Goal: Information Seeking & Learning: Find specific page/section

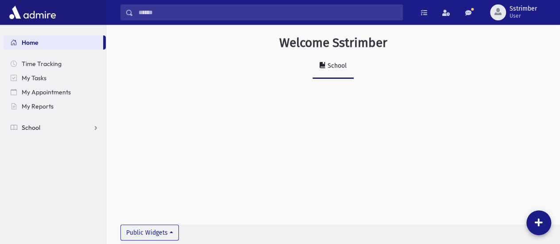
click at [91, 124] on link "School" at bounding box center [55, 127] width 102 height 14
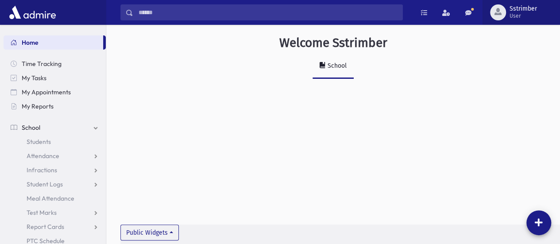
click at [533, 12] on span "Sstrimber" at bounding box center [523, 8] width 27 height 7
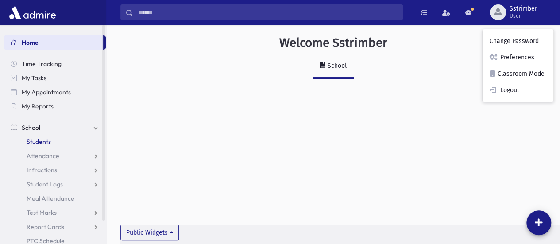
click at [94, 139] on link "Students" at bounding box center [55, 142] width 102 height 14
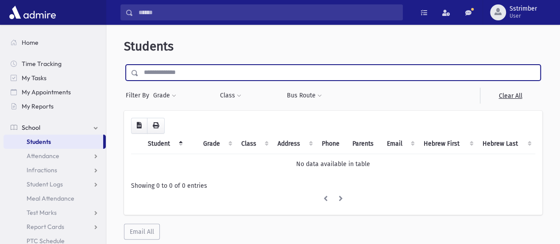
click at [215, 69] on input "text" at bounding box center [340, 73] width 402 height 16
type input "*******"
click at [124, 65] on input "submit" at bounding box center [136, 71] width 25 height 12
click at [203, 76] on input "*******" at bounding box center [340, 73] width 402 height 16
type input "*******"
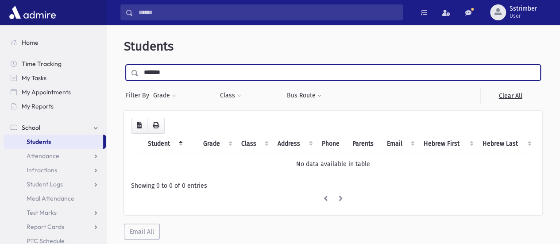
click at [124, 65] on input "submit" at bounding box center [136, 71] width 25 height 12
click at [203, 76] on input "*******" at bounding box center [340, 73] width 402 height 16
type input "*"
type input "**********"
click at [124, 65] on input "submit" at bounding box center [136, 71] width 25 height 12
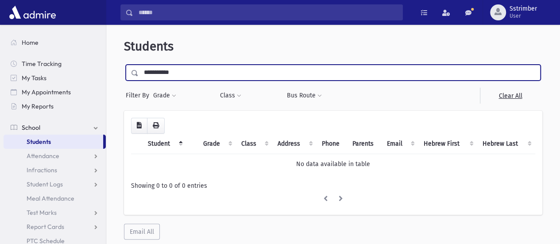
click at [194, 76] on input "**********" at bounding box center [340, 73] width 402 height 16
type input "*"
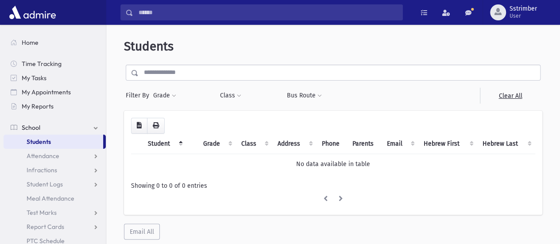
click at [57, 142] on link "Students" at bounding box center [54, 142] width 100 height 14
click at [28, 42] on span "Home" at bounding box center [30, 43] width 17 height 8
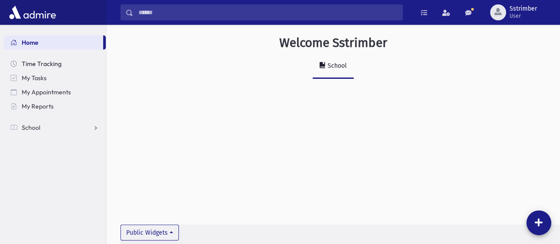
click at [51, 64] on span "Time Tracking" at bounding box center [42, 64] width 40 height 8
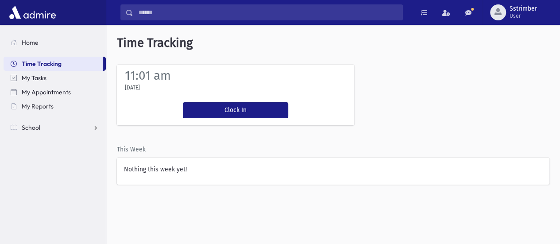
click at [41, 85] on link "My Appointments" at bounding box center [55, 92] width 102 height 14
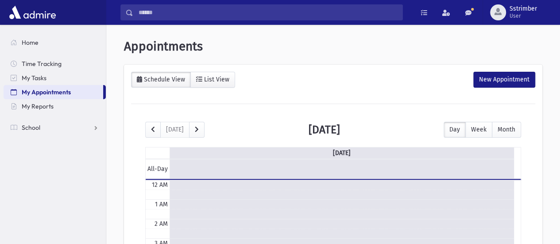
scroll to position [116, 0]
click at [50, 124] on link "School" at bounding box center [55, 127] width 102 height 14
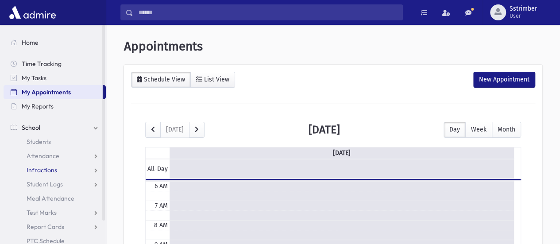
click at [61, 169] on link "Infractions" at bounding box center [55, 170] width 102 height 14
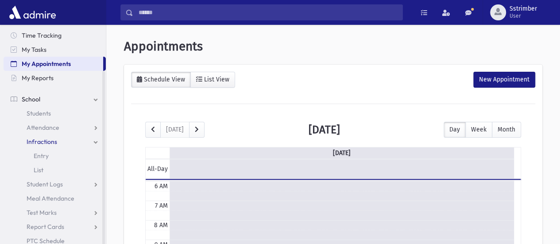
scroll to position [55, 0]
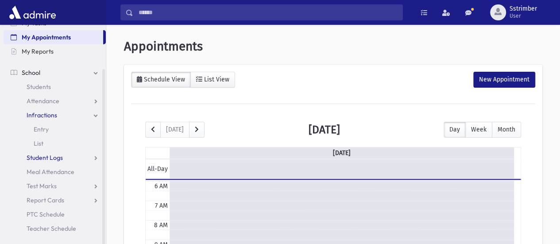
click at [65, 153] on link "Student Logs" at bounding box center [55, 158] width 102 height 14
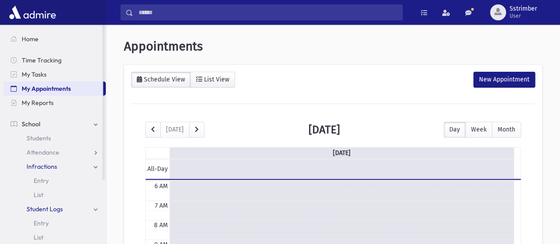
scroll to position [0, 0]
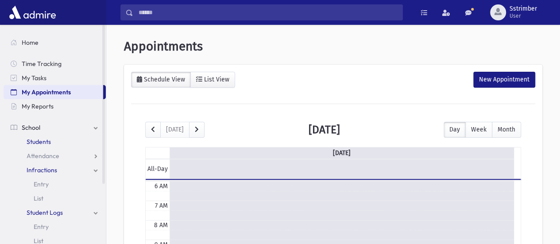
click at [52, 144] on link "Students" at bounding box center [55, 142] width 102 height 14
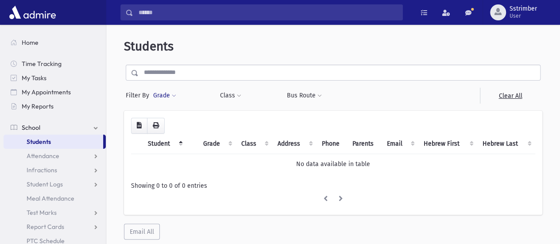
click at [169, 94] on button "Grade" at bounding box center [164, 96] width 24 height 16
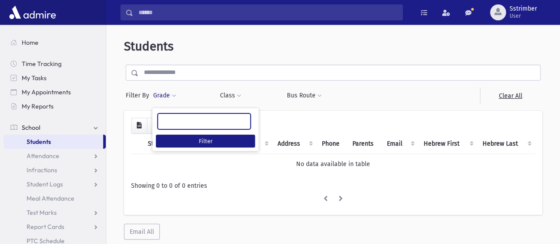
click at [183, 122] on ul at bounding box center [204, 120] width 92 height 13
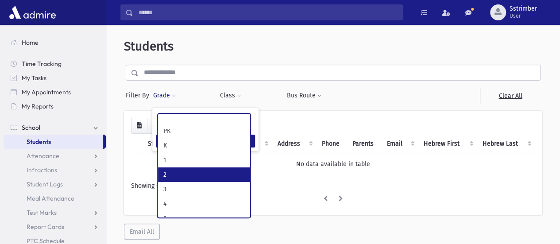
scroll to position [35, 0]
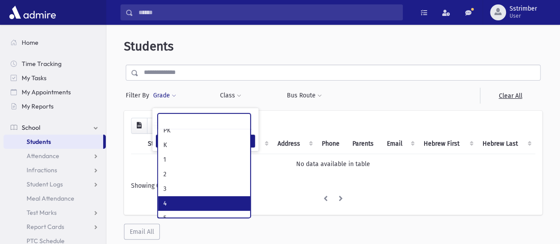
select select "*"
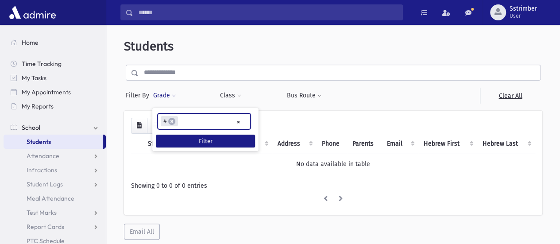
scroll to position [57, 0]
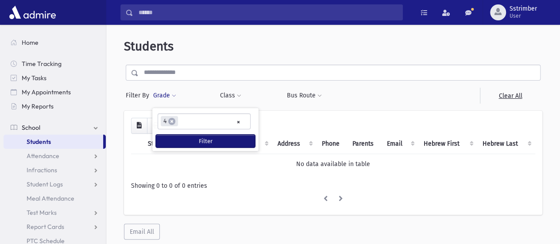
click at [238, 138] on button "Filter" at bounding box center [205, 141] width 99 height 13
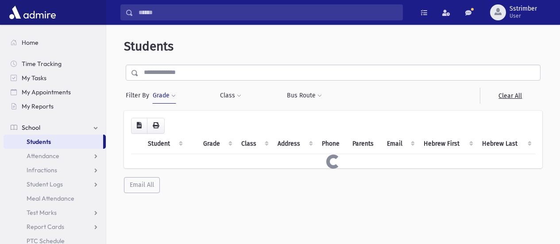
select select
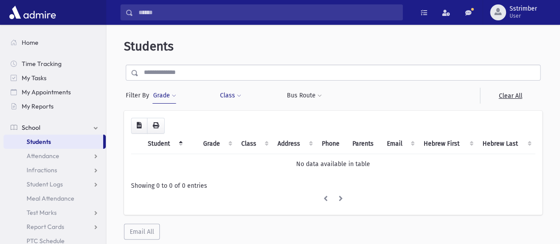
click at [240, 96] on span at bounding box center [239, 95] width 4 height 5
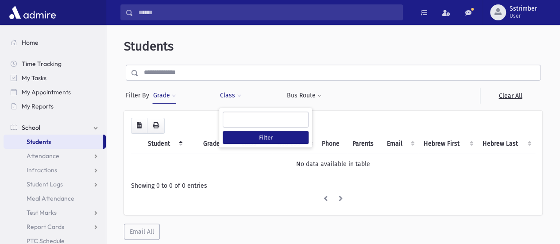
click at [377, 107] on div "Students Filter By Grade ** * ** * * * * * * * * * * ** ** ** ***** × × 4 Filter" at bounding box center [333, 139] width 447 height 222
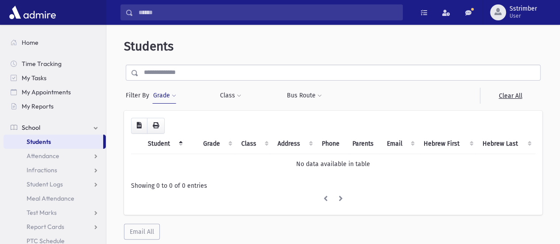
scroll to position [26, 0]
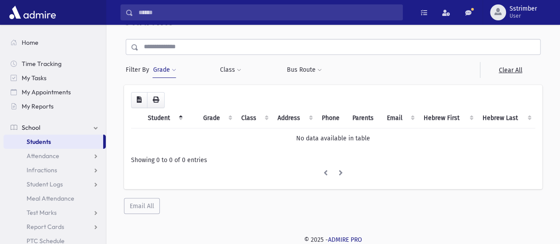
click at [164, 120] on th "Student" at bounding box center [165, 118] width 44 height 20
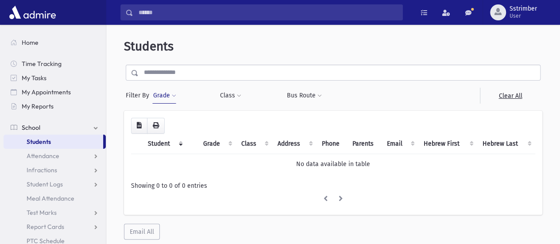
click at [43, 12] on img at bounding box center [32, 13] width 51 height 18
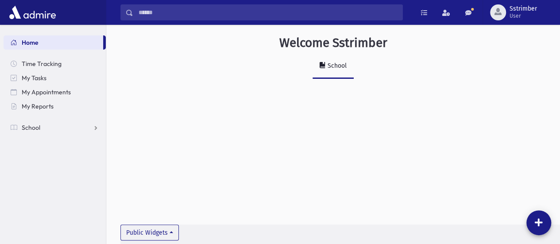
click at [336, 66] on div "School" at bounding box center [336, 66] width 21 height 8
click at [169, 236] on button "Public Widgets" at bounding box center [149, 232] width 58 height 16
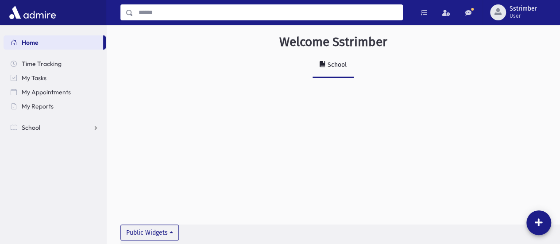
click at [199, 11] on input "Search" at bounding box center [267, 12] width 269 height 16
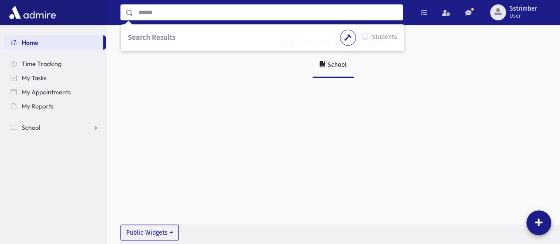
click at [385, 38] on label "Students" at bounding box center [384, 37] width 25 height 11
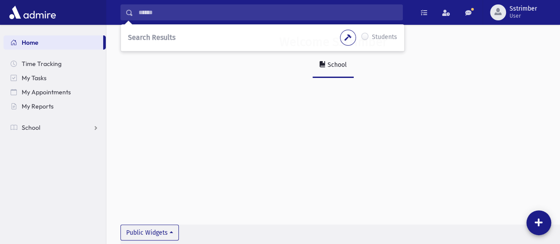
click at [372, 39] on label "Students" at bounding box center [384, 37] width 25 height 11
click at [353, 39] on button "button" at bounding box center [348, 38] width 16 height 16
click at [62, 125] on link "School" at bounding box center [55, 127] width 102 height 14
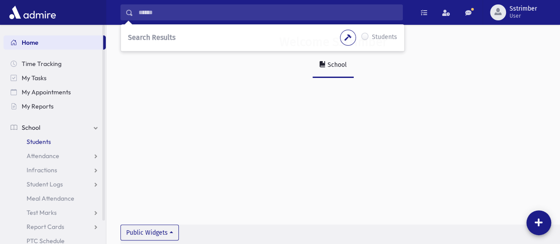
click at [52, 145] on link "Students" at bounding box center [55, 142] width 102 height 14
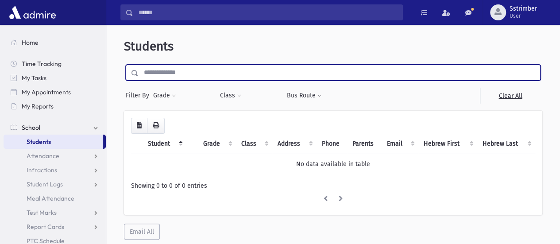
click at [208, 71] on input "text" at bounding box center [340, 73] width 402 height 16
type input "*****"
click at [124, 65] on input "submit" at bounding box center [136, 71] width 25 height 12
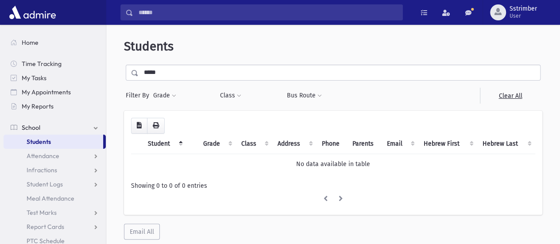
scroll to position [26, 0]
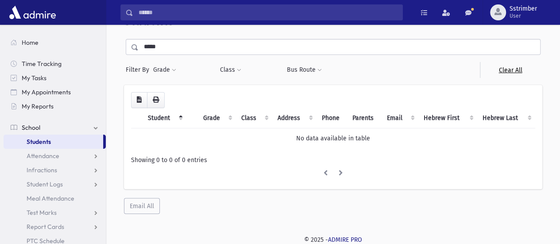
click at [507, 69] on link "Clear All" at bounding box center [510, 70] width 61 height 16
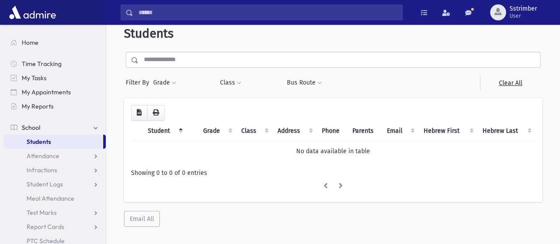
scroll to position [13, 0]
click at [467, 12] on span at bounding box center [468, 13] width 6 height 6
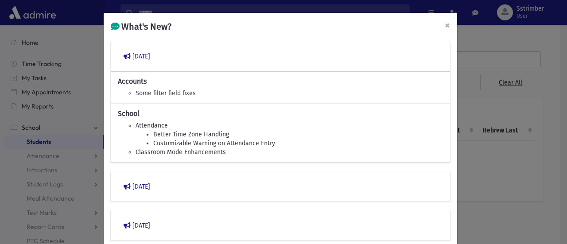
click at [445, 25] on span "×" at bounding box center [447, 25] width 5 height 12
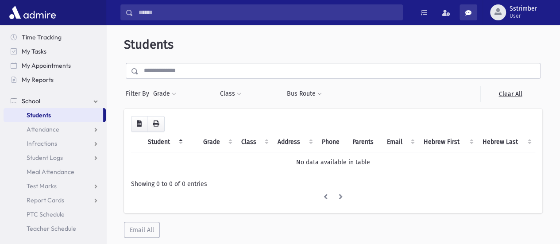
scroll to position [1, 0]
